Goal: Task Accomplishment & Management: Manage account settings

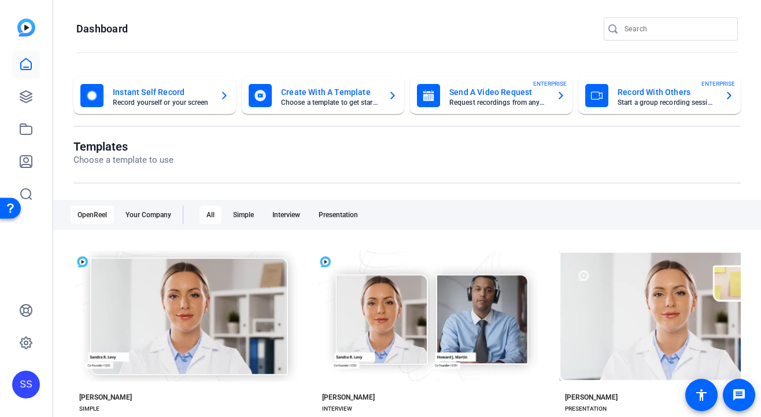
click at [32, 377] on div "SS" at bounding box center [26, 384] width 28 height 28
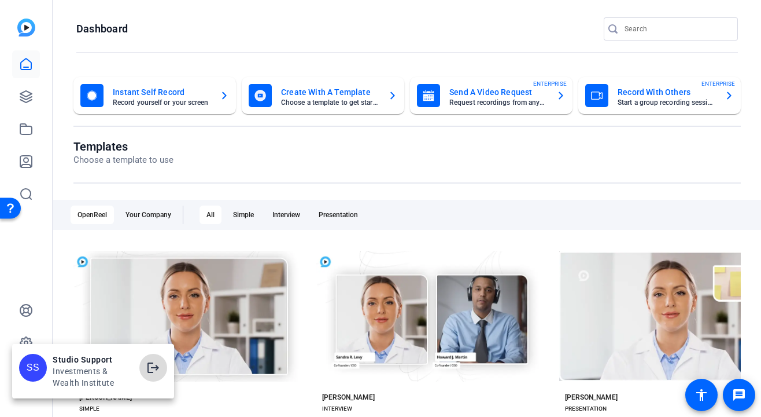
click at [159, 374] on mat-icon "logout" at bounding box center [153, 367] width 14 height 14
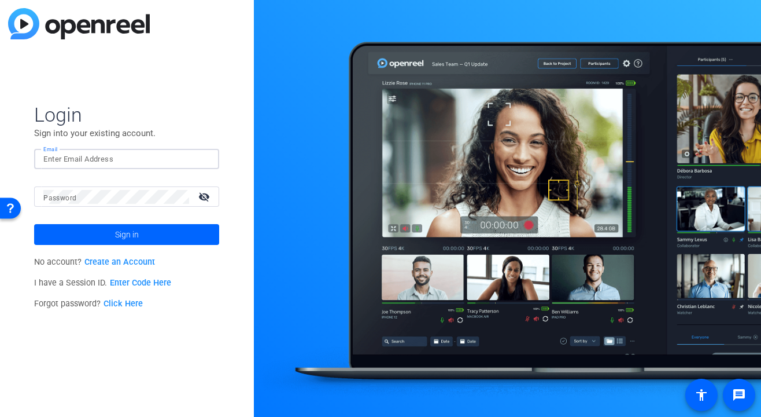
click at [171, 157] on input "Email" at bounding box center [126, 159] width 167 height 14
click at [201, 161] on img at bounding box center [200, 159] width 8 height 14
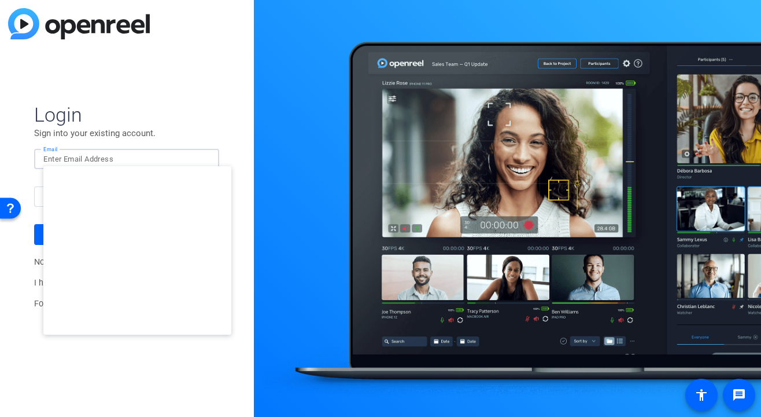
type input "studiosupport@openreel.com"
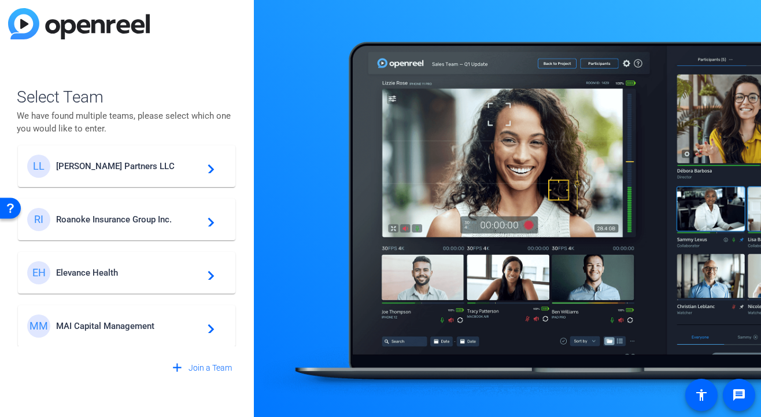
scroll to position [13, 0]
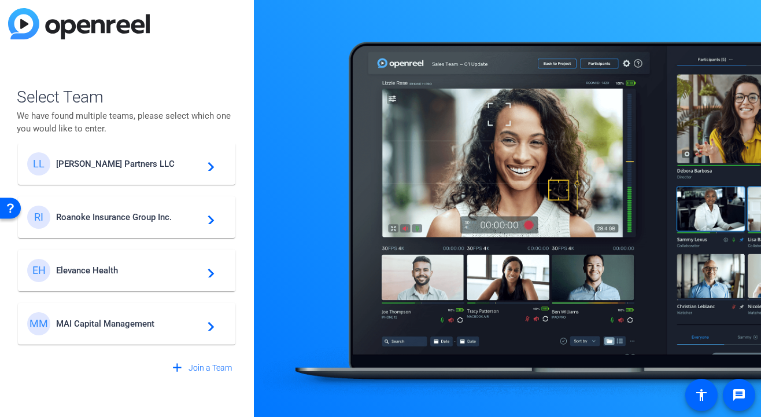
click at [144, 260] on div "EH Elevance Health navigate_next" at bounding box center [126, 270] width 199 height 23
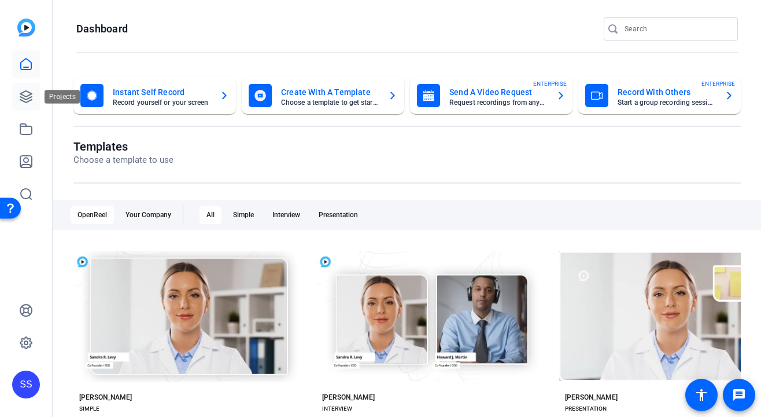
click at [27, 91] on icon at bounding box center [26, 97] width 12 height 12
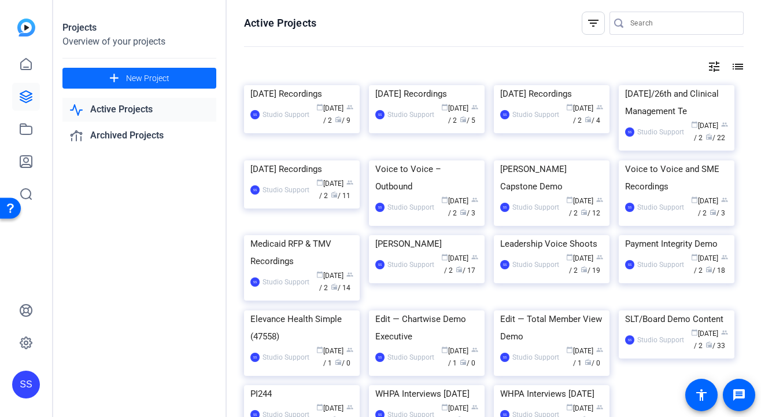
click at [139, 75] on span "New Project" at bounding box center [147, 78] width 43 height 12
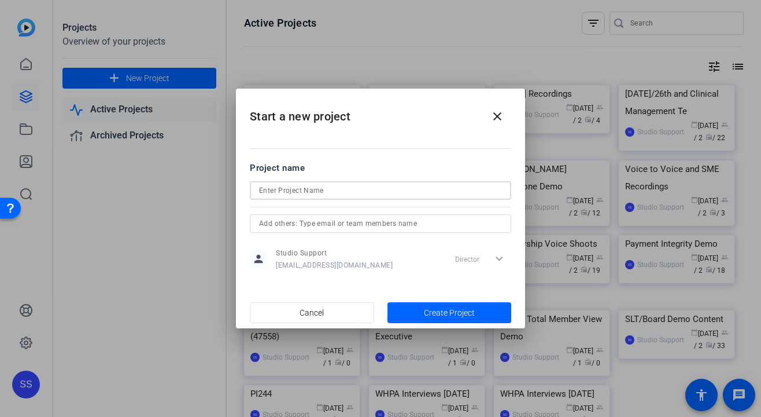
click at [453, 197] on input at bounding box center [380, 190] width 243 height 14
click at [285, 194] on input "Oct 13th Sessions" at bounding box center [380, 190] width 243 height 14
type input "Oct 13th, 2025 Sessions"
click at [403, 217] on input "text" at bounding box center [380, 223] width 243 height 14
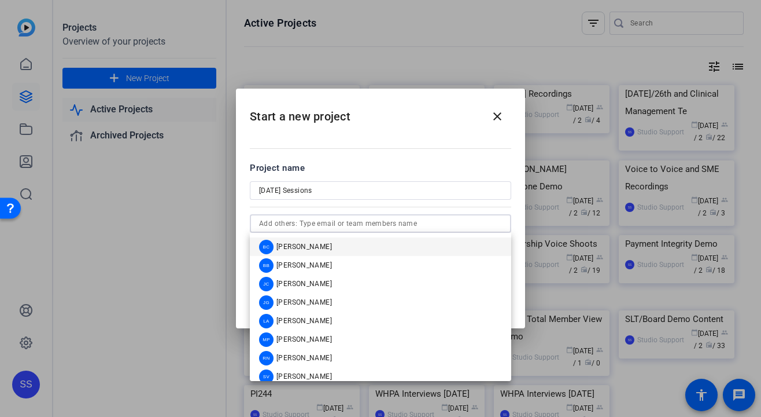
click at [384, 242] on mat-option "BC Blake Cole" at bounding box center [380, 246] width 261 height 19
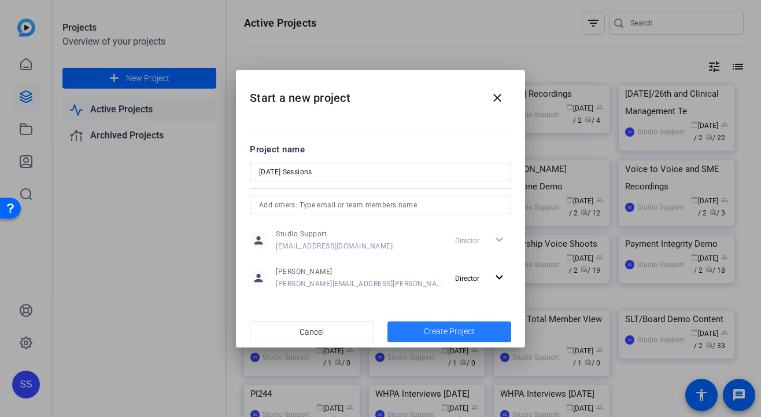
click at [449, 330] on span "Create Project" at bounding box center [449, 331] width 51 height 12
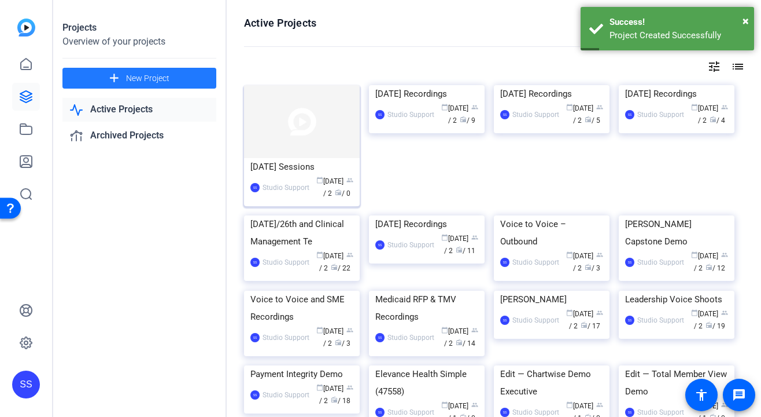
click at [335, 168] on div "Oct 13th, 2025 Sessions" at bounding box center [301, 166] width 103 height 17
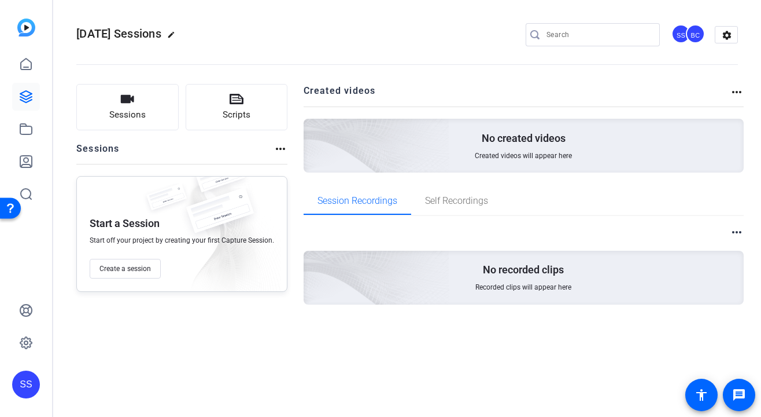
click at [181, 31] on mat-icon "edit" at bounding box center [174, 38] width 14 height 14
drag, startPoint x: 138, startPoint y: 34, endPoint x: 195, endPoint y: 38, distance: 57.5
click at [195, 38] on div "Oct 13th, 2025 Sessions check_circle clear" at bounding box center [154, 34] width 157 height 19
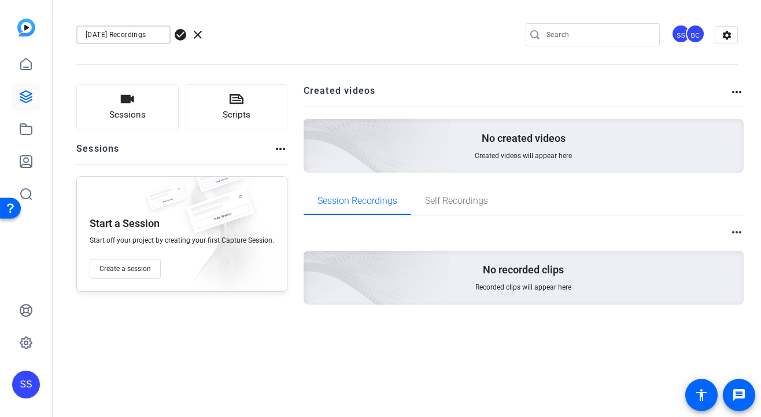
type input "Oct 13th, 2025 Recordings"
click at [180, 41] on div "Oct 13th, 2025 Recordings check_circle clear" at bounding box center [154, 34] width 157 height 19
click at [179, 37] on span "check_circle" at bounding box center [181, 35] width 14 height 14
click at [126, 264] on span "Create a session" at bounding box center [124, 268] width 51 height 9
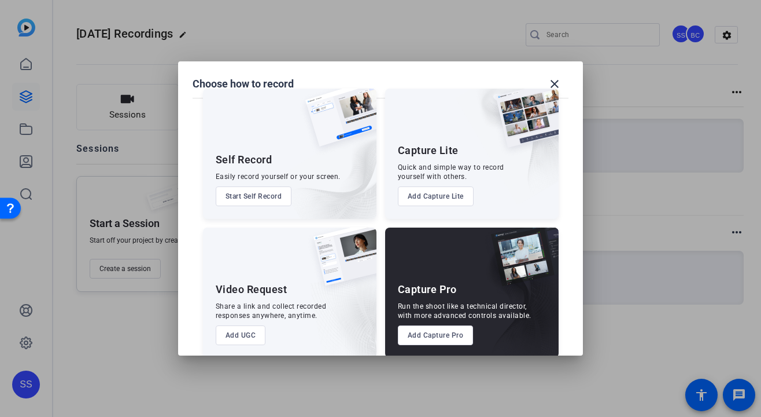
scroll to position [33, 0]
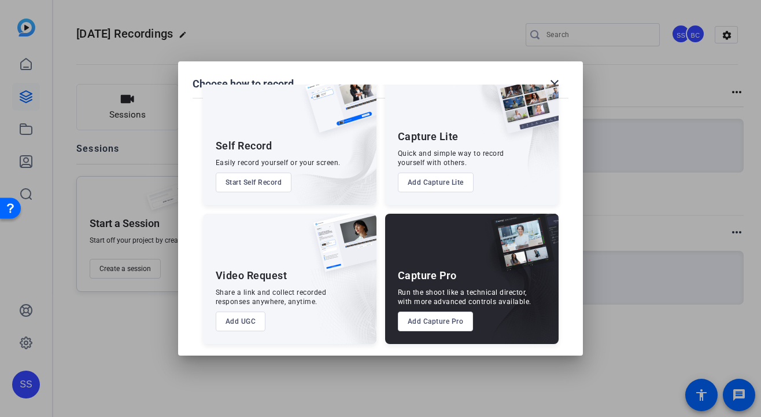
click at [412, 320] on button "Add Capture Pro" at bounding box center [436, 321] width 76 height 20
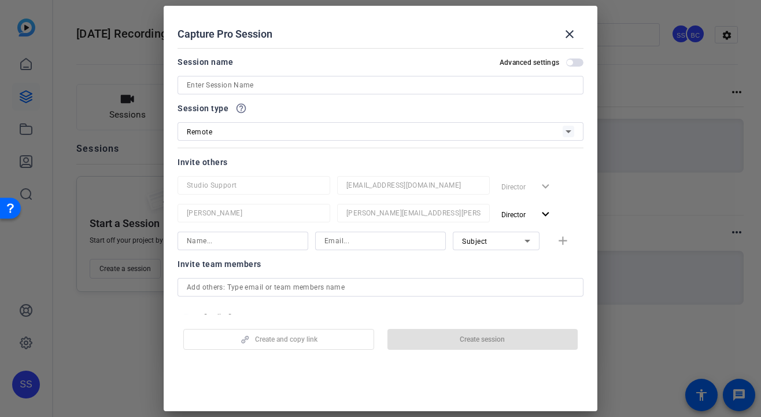
click at [297, 81] on input at bounding box center [381, 85] width 388 height 14
paste input "Solution Central Screens for ANA"
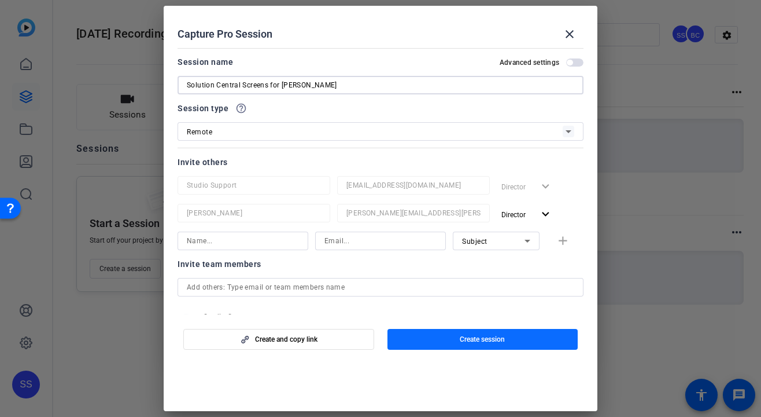
type input "Solution Central Screens for ANA"
click at [403, 341] on span "button" at bounding box center [483, 339] width 191 height 28
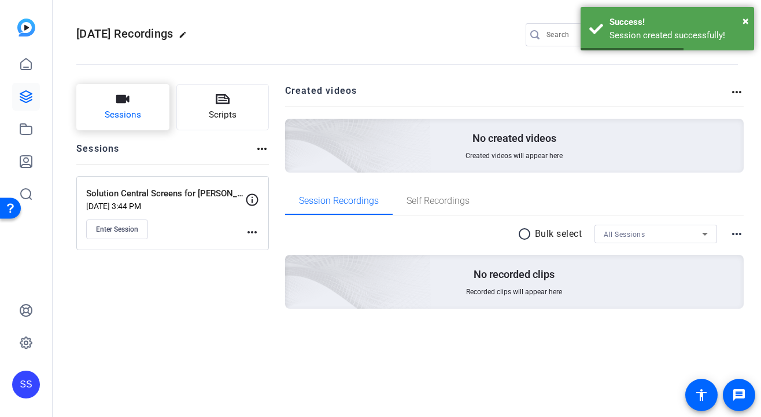
click at [130, 93] on icon "button" at bounding box center [123, 99] width 14 height 14
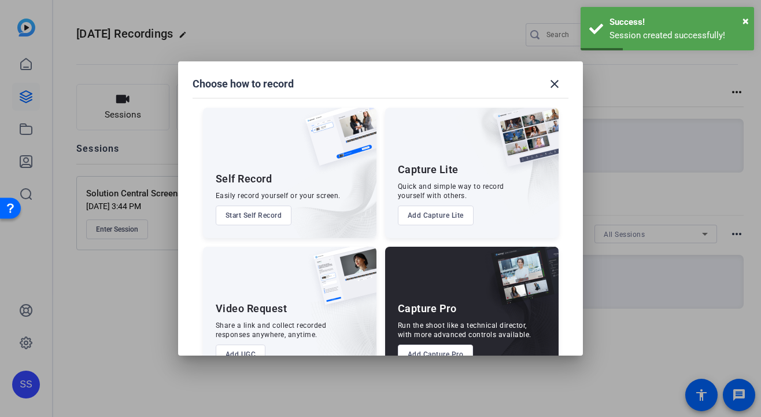
click at [424, 351] on button "Add Capture Pro" at bounding box center [436, 354] width 76 height 20
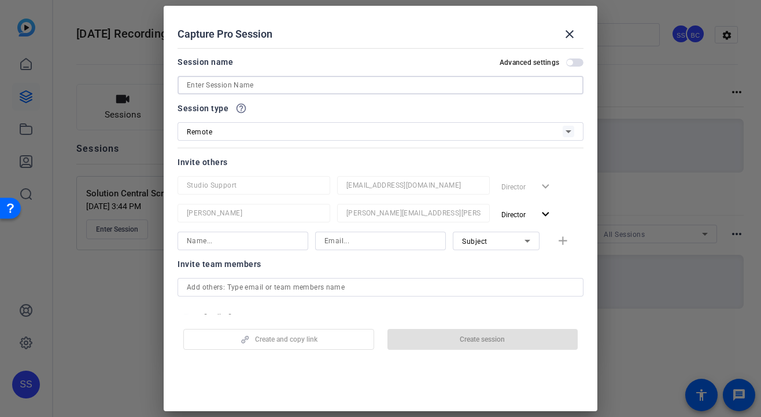
click at [377, 83] on input at bounding box center [381, 85] width 388 height 14
paste input "Medication Tile"
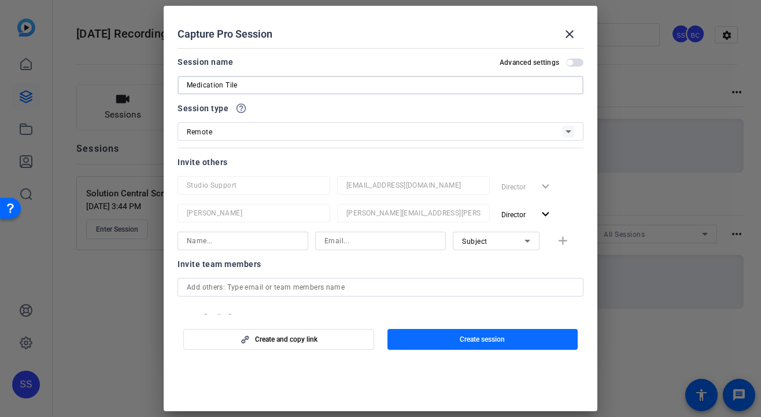
type input "Medication Tile"
click at [445, 341] on span "button" at bounding box center [483, 339] width 191 height 28
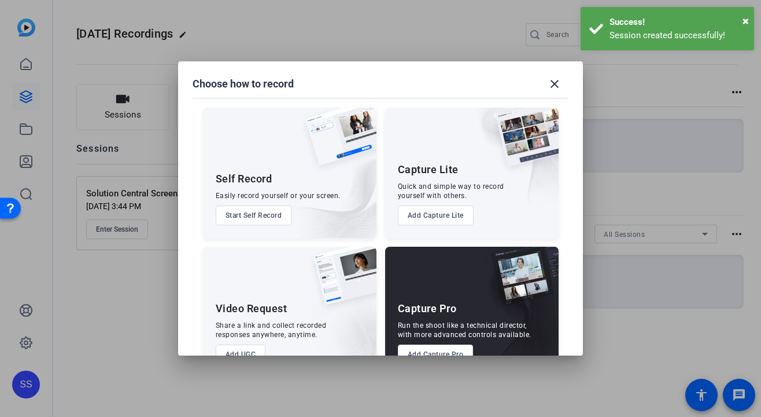
scroll to position [0, 0]
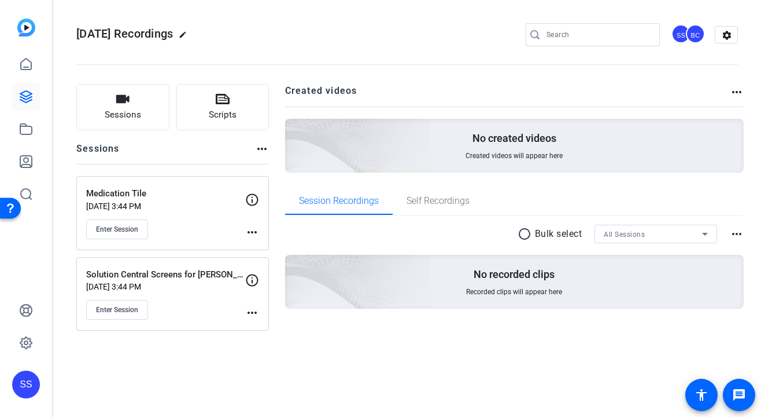
click at [247, 313] on mat-icon "more_horiz" at bounding box center [252, 312] width 14 height 14
click at [271, 331] on span "Edit Session" at bounding box center [281, 330] width 53 height 14
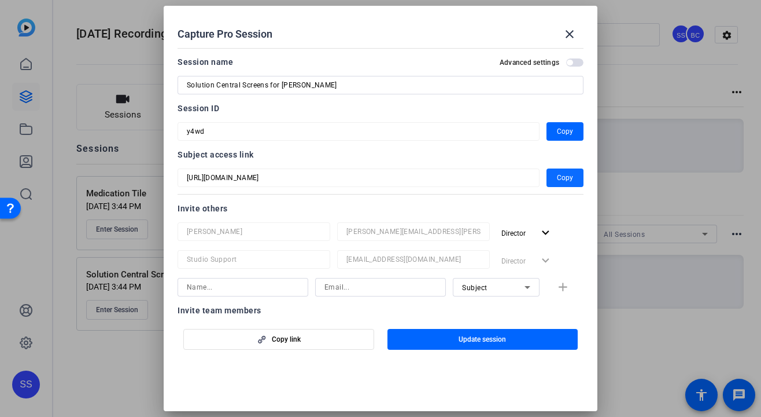
click at [559, 174] on span "Copy" at bounding box center [565, 178] width 16 height 14
click at [570, 30] on mat-icon "close" at bounding box center [570, 34] width 14 height 14
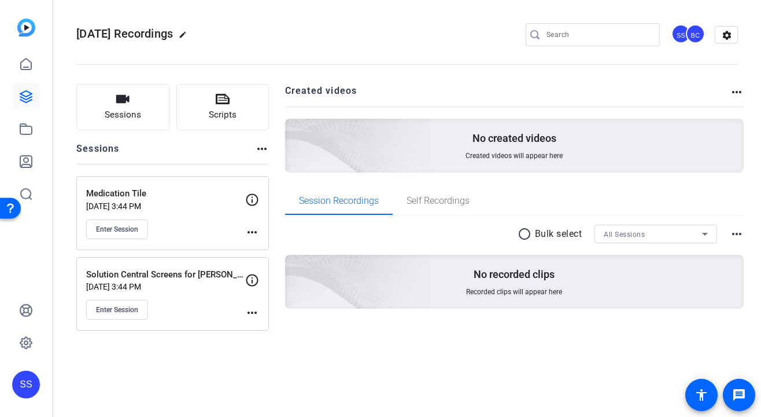
click at [253, 234] on mat-icon "more_horiz" at bounding box center [252, 232] width 14 height 14
click at [126, 224] on div at bounding box center [380, 208] width 761 height 417
click at [127, 229] on span "Enter Session" at bounding box center [117, 228] width 42 height 9
click at [259, 235] on div "Medication Tile Oct 10, 2025 @ 3:44 PM Enter Session more_horiz" at bounding box center [172, 213] width 193 height 74
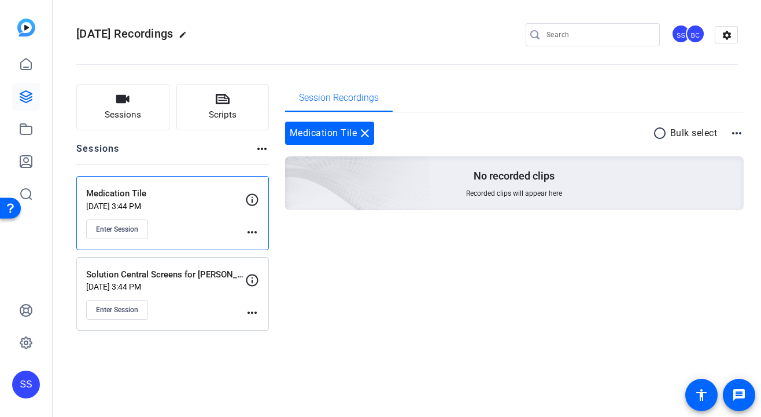
click at [253, 235] on mat-icon "more_horiz" at bounding box center [252, 232] width 14 height 14
click at [259, 247] on span "Edit Session" at bounding box center [281, 249] width 53 height 14
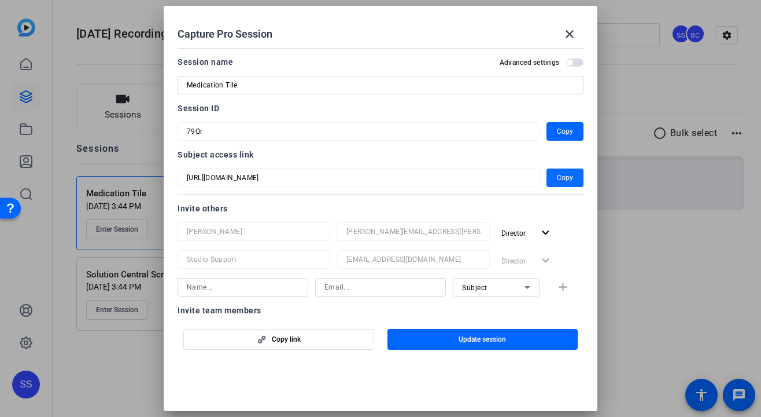
click at [554, 179] on span "button" at bounding box center [565, 178] width 37 height 28
